Goal: Download file/media

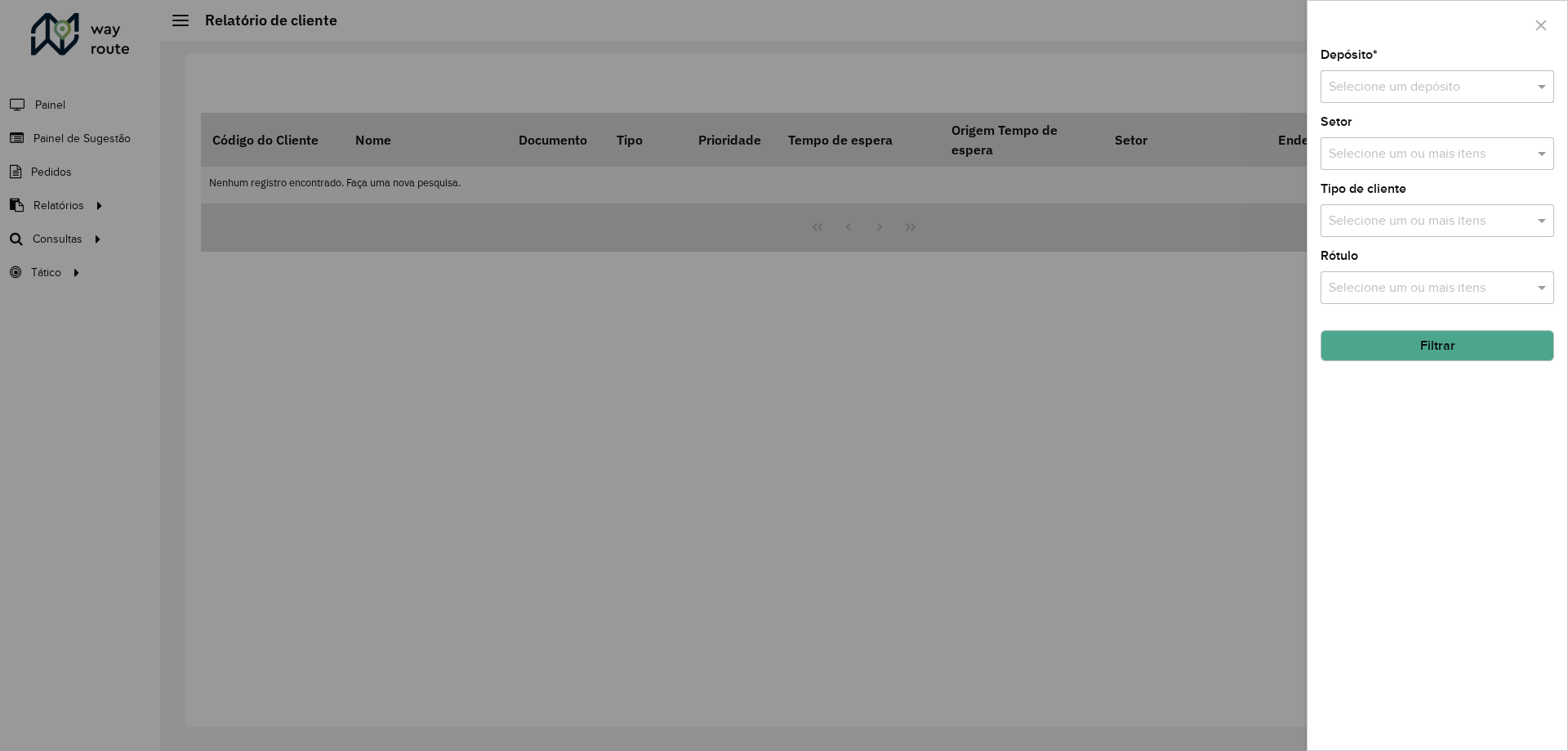
drag, startPoint x: 361, startPoint y: 356, endPoint x: 1161, endPoint y: 101, distance: 839.7
click at [377, 356] on div at bounding box center [784, 375] width 1568 height 751
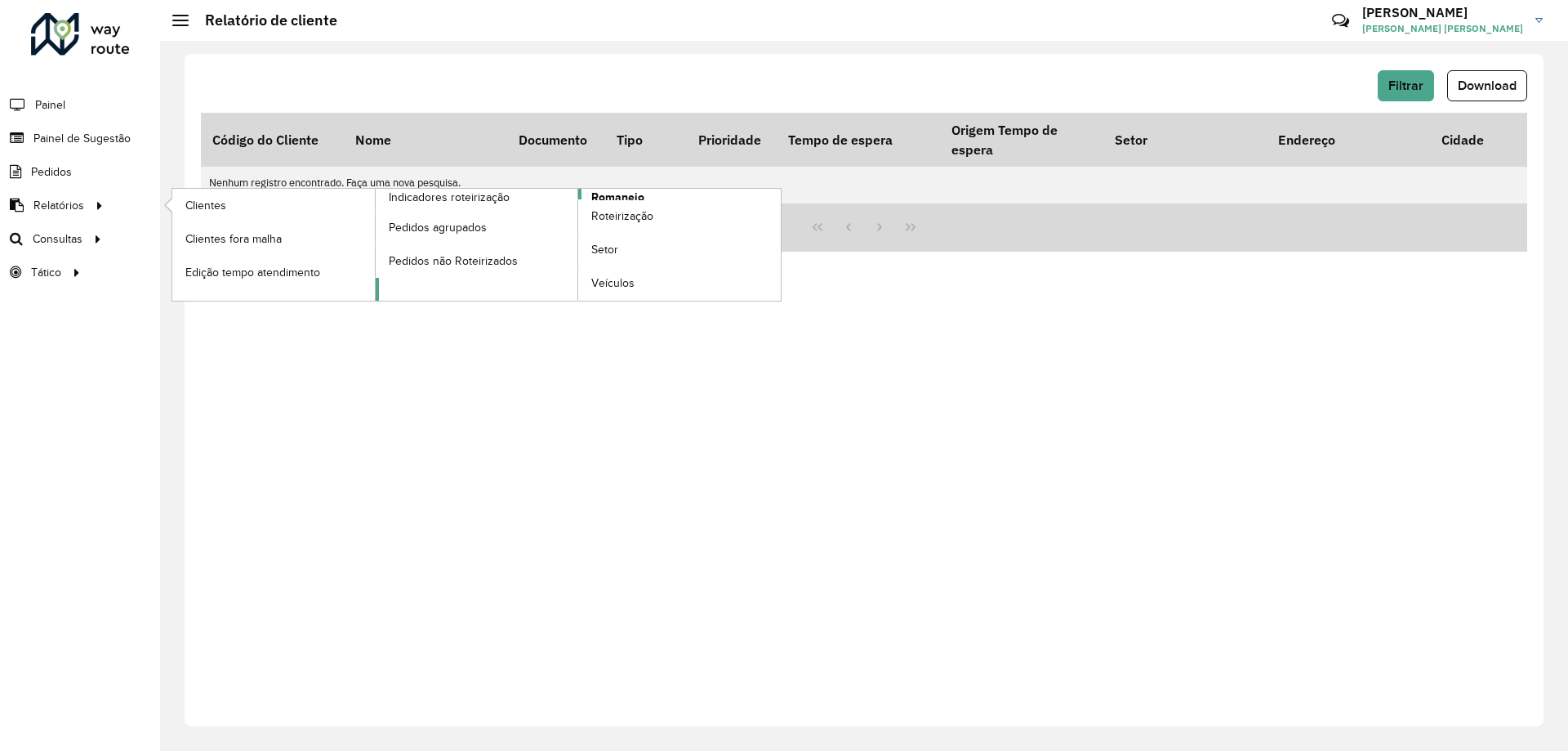
click at [607, 197] on span "Romaneio" at bounding box center [618, 198] width 53 height 17
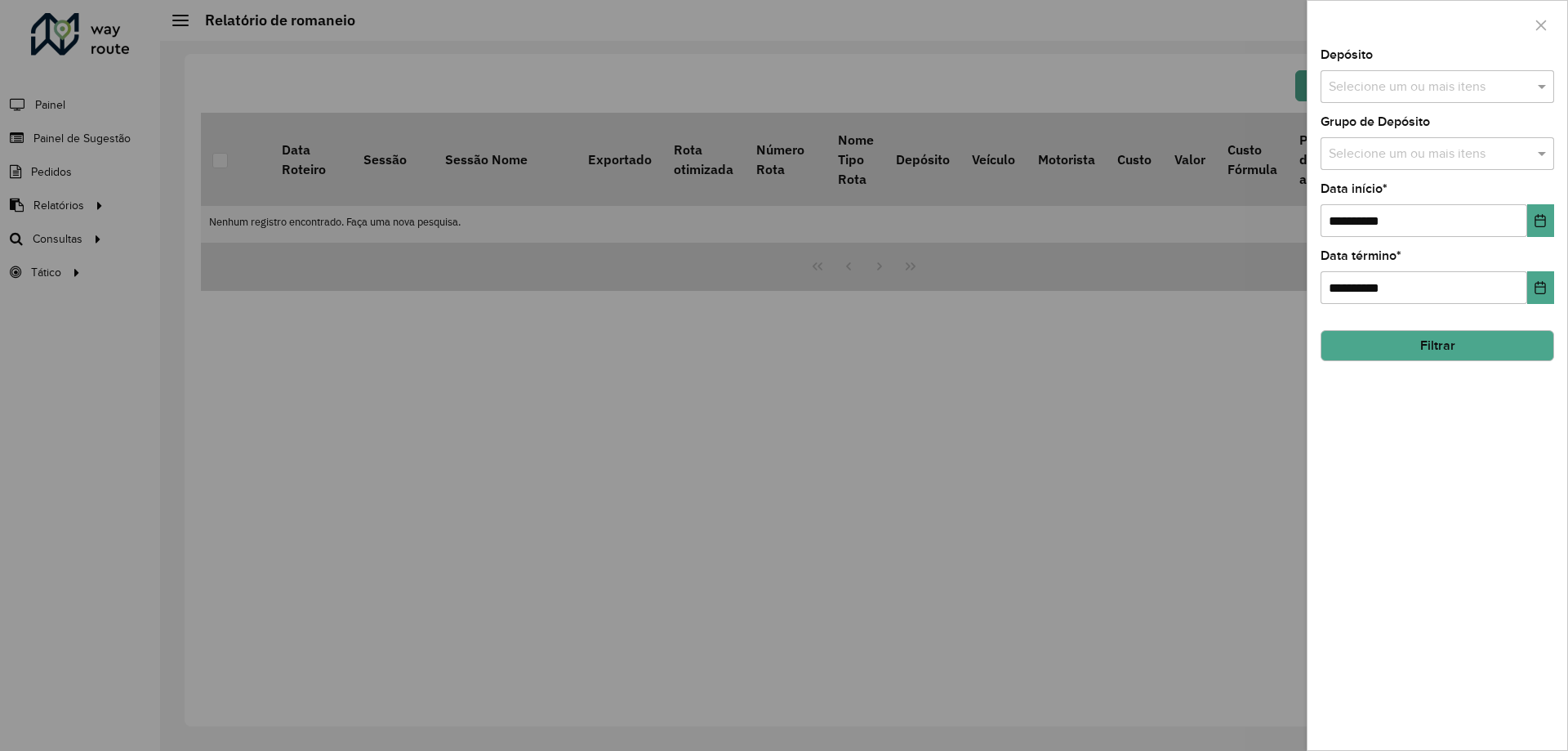
click at [1355, 95] on input "text" at bounding box center [1429, 87] width 209 height 19
click at [1375, 168] on div "CDD Contagem" at bounding box center [1437, 169] width 232 height 28
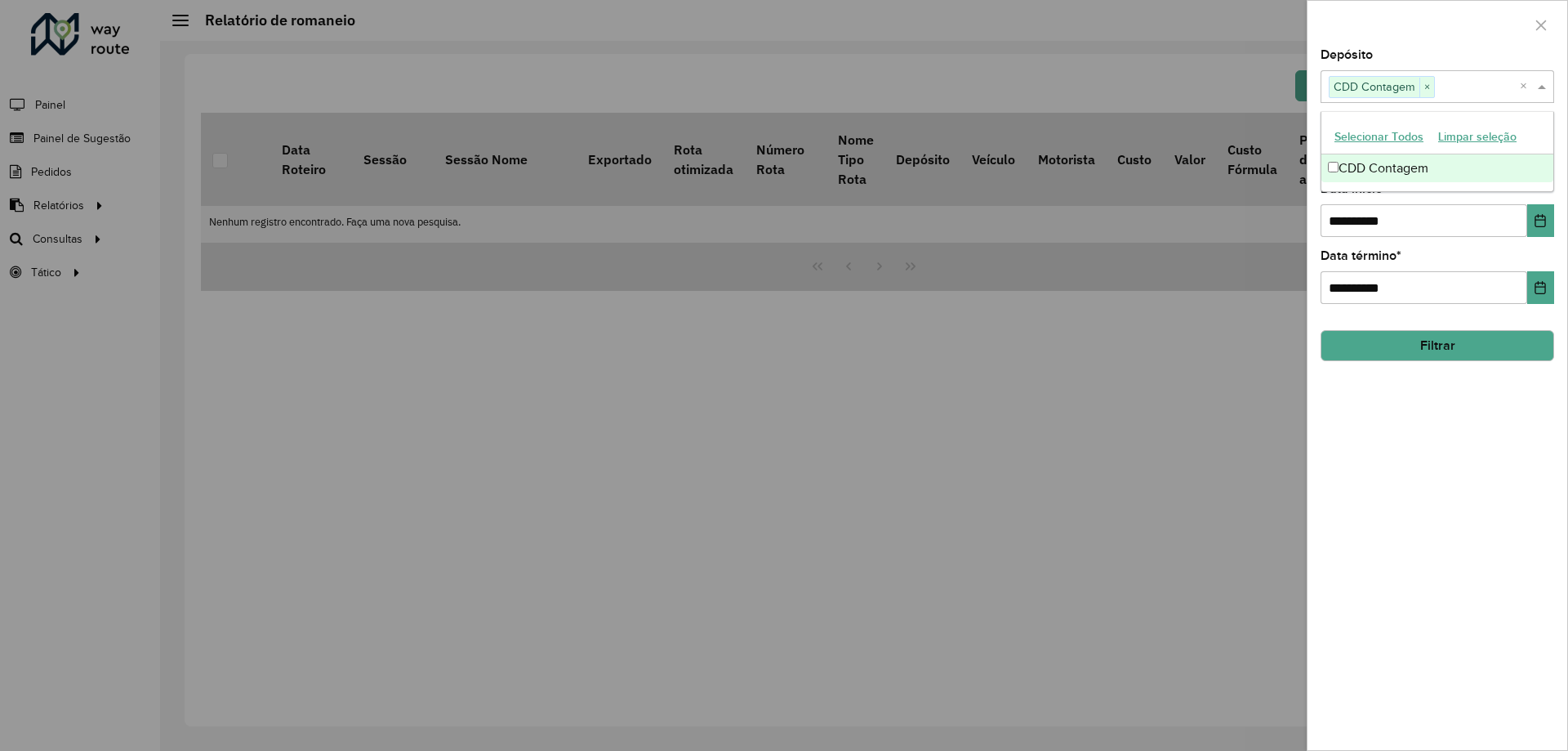
click at [1425, 343] on button "Filtrar" at bounding box center [1437, 346] width 233 height 31
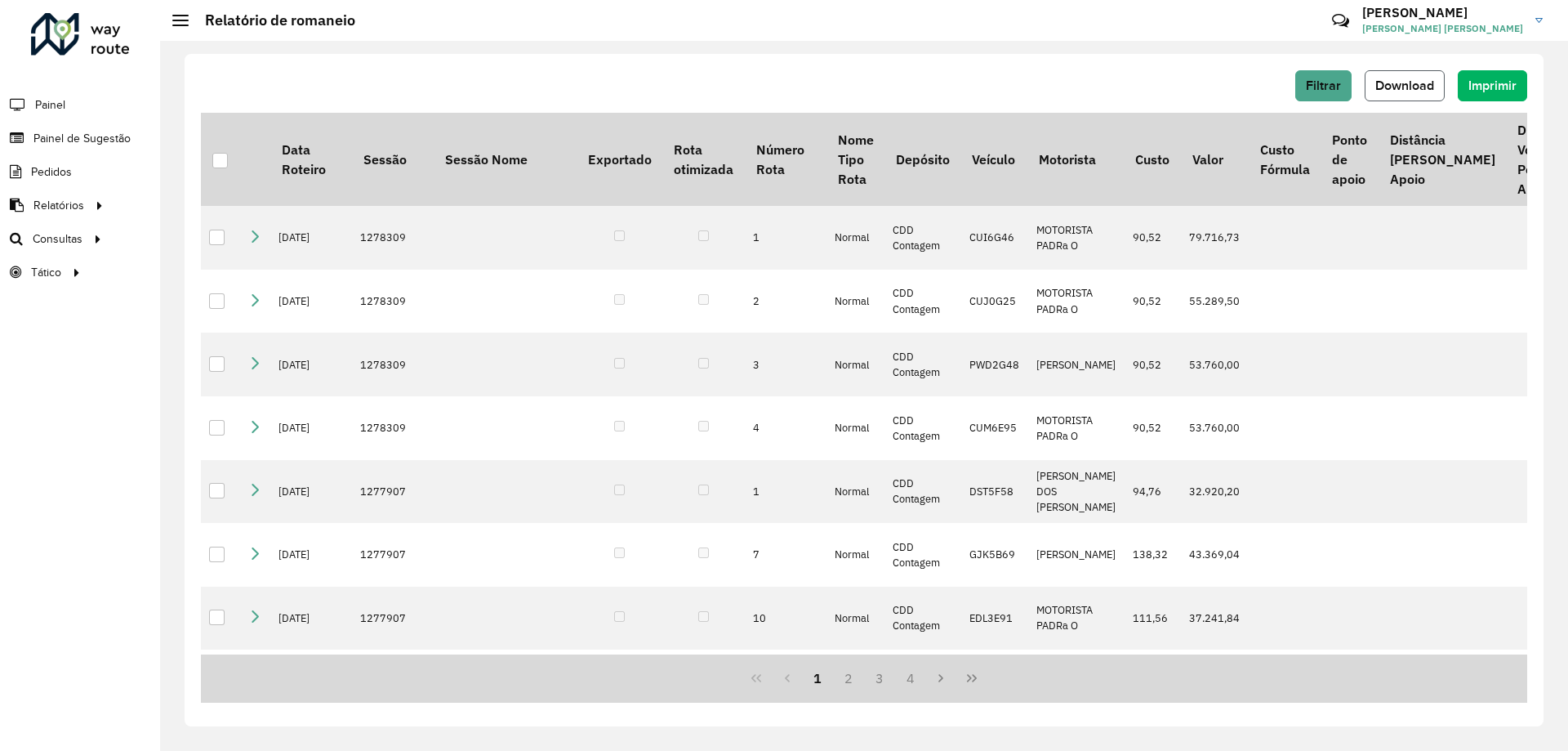
click at [1419, 84] on span "Download" at bounding box center [1405, 86] width 59 height 14
